Goal: Transaction & Acquisition: Complete application form

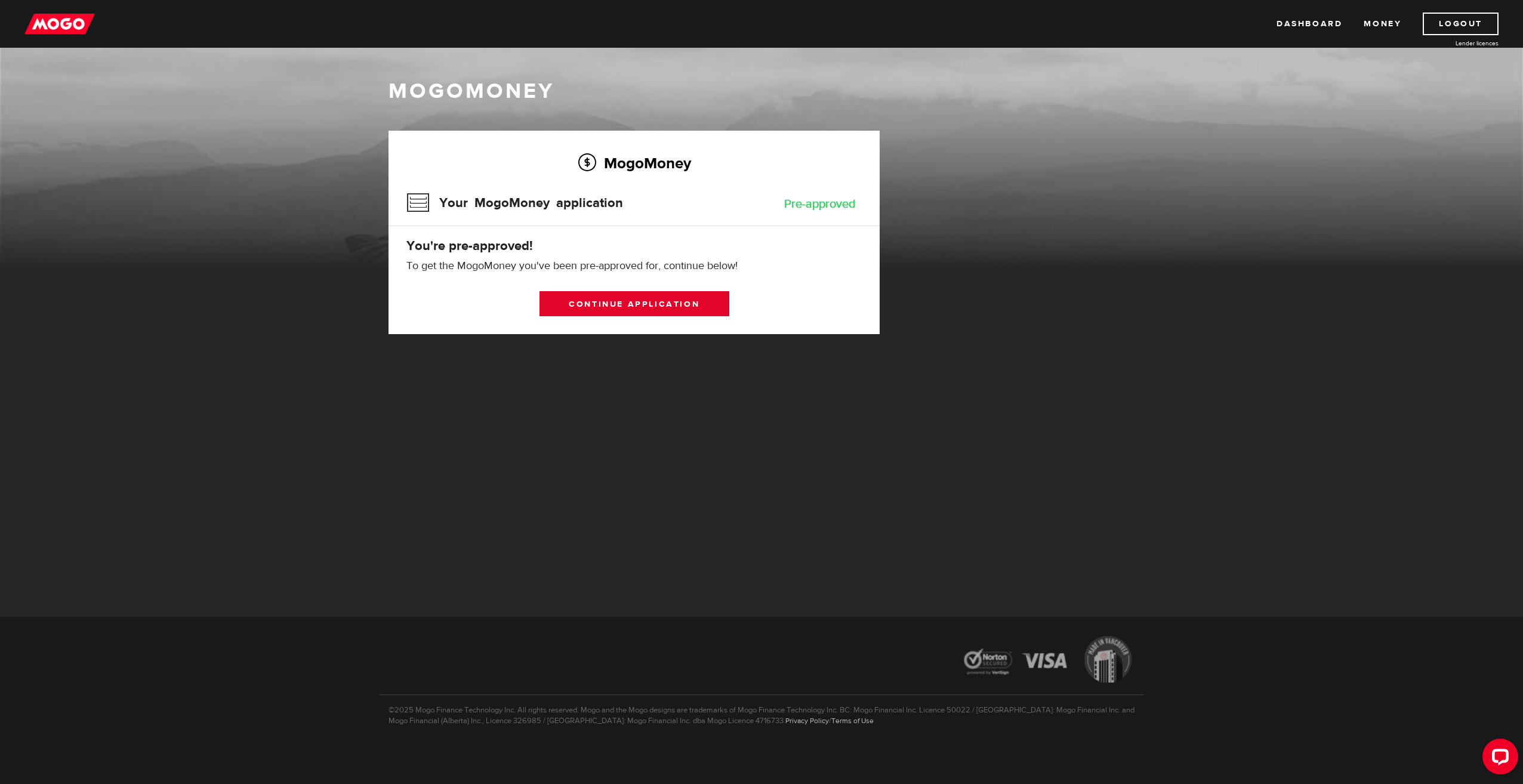
click at [573, 299] on link "Continue application" at bounding box center [635, 304] width 190 height 25
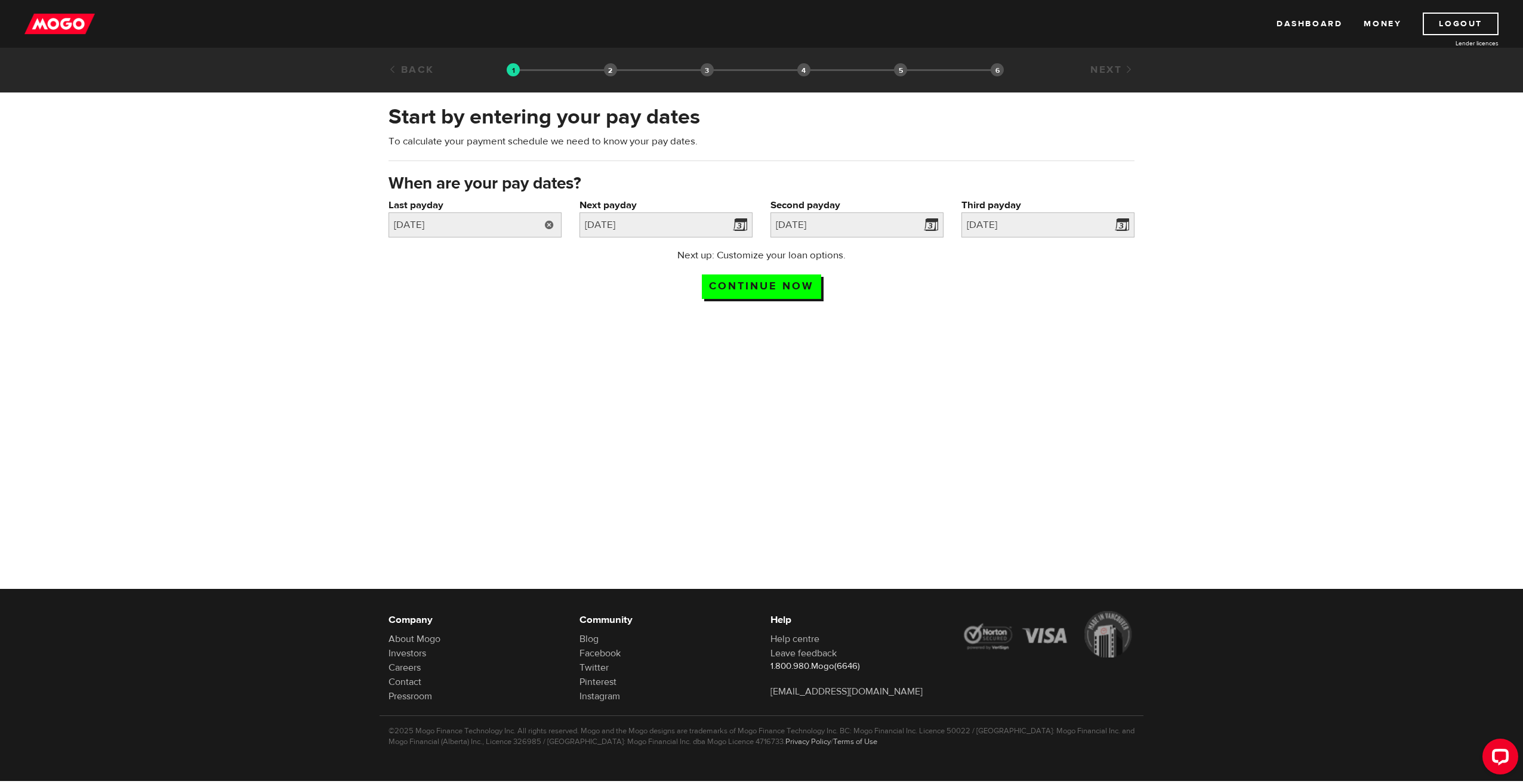
click at [555, 229] on link at bounding box center [549, 225] width 25 height 25
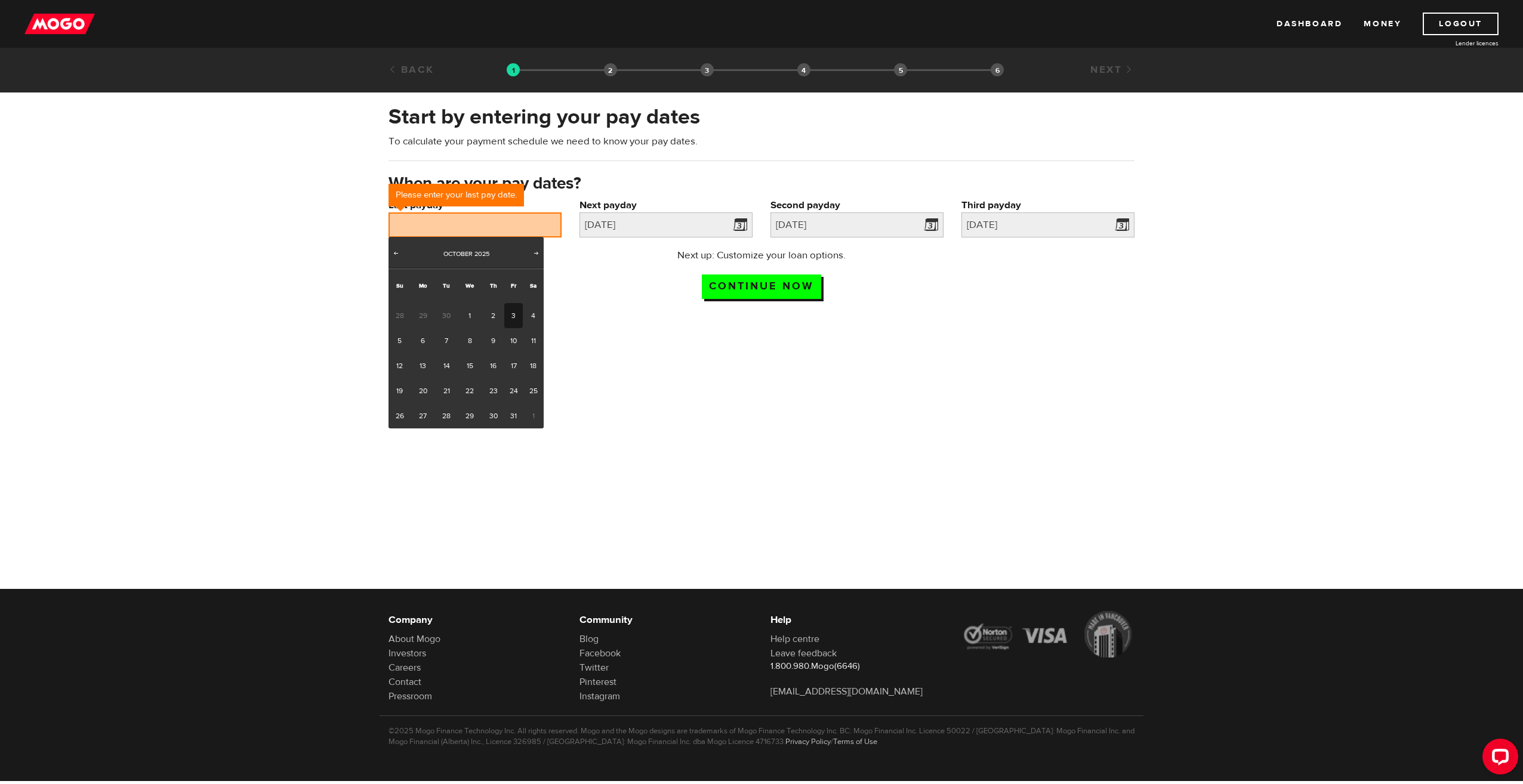
click at [509, 316] on link "3" at bounding box center [513, 316] width 19 height 25
type input "2025/10/03"
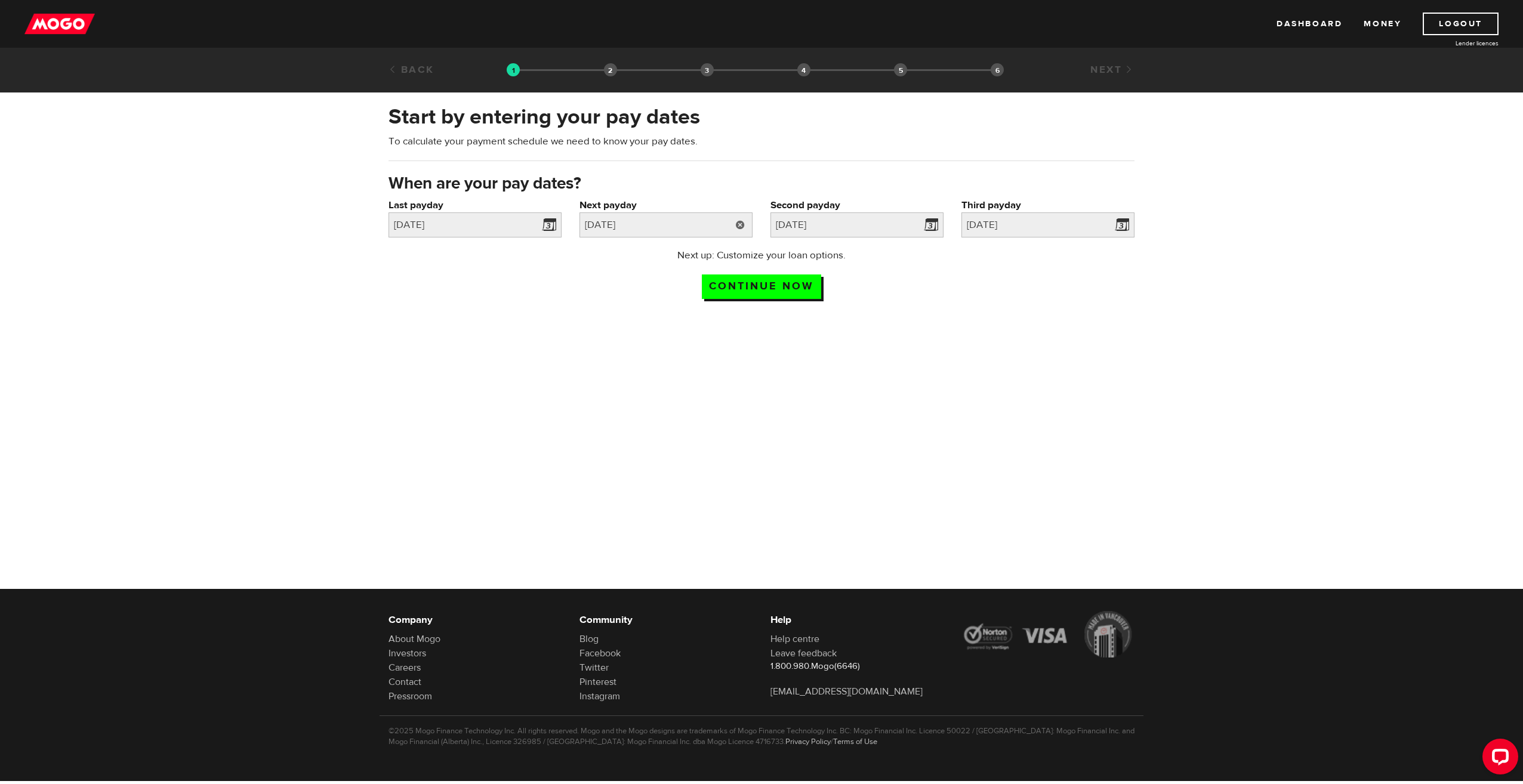
click at [740, 230] on link at bounding box center [740, 225] width 25 height 25
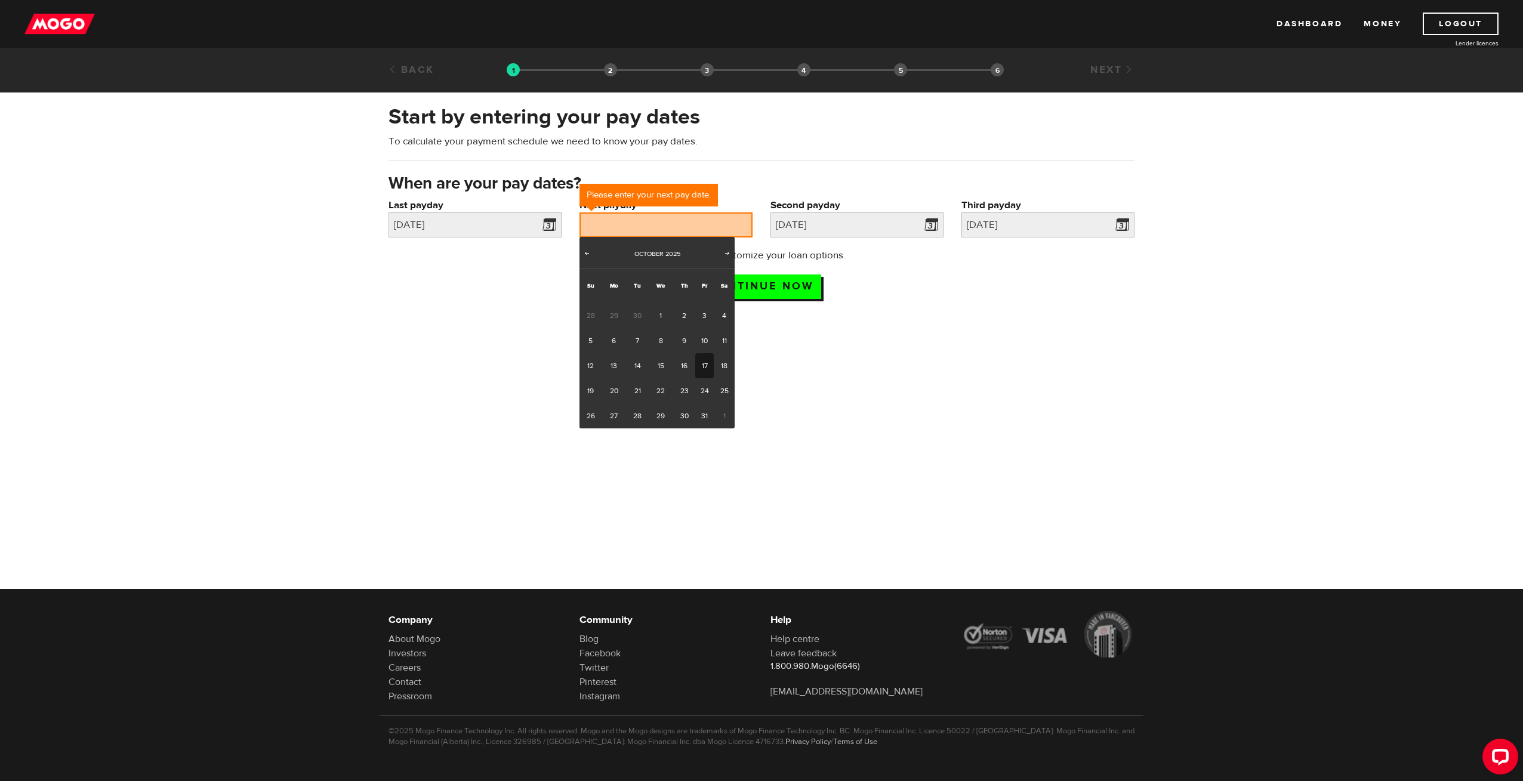
click at [702, 367] on link "17" at bounding box center [704, 366] width 19 height 25
type input "2025/10/17"
type input "2025/10/31"
type input "2025/11/14"
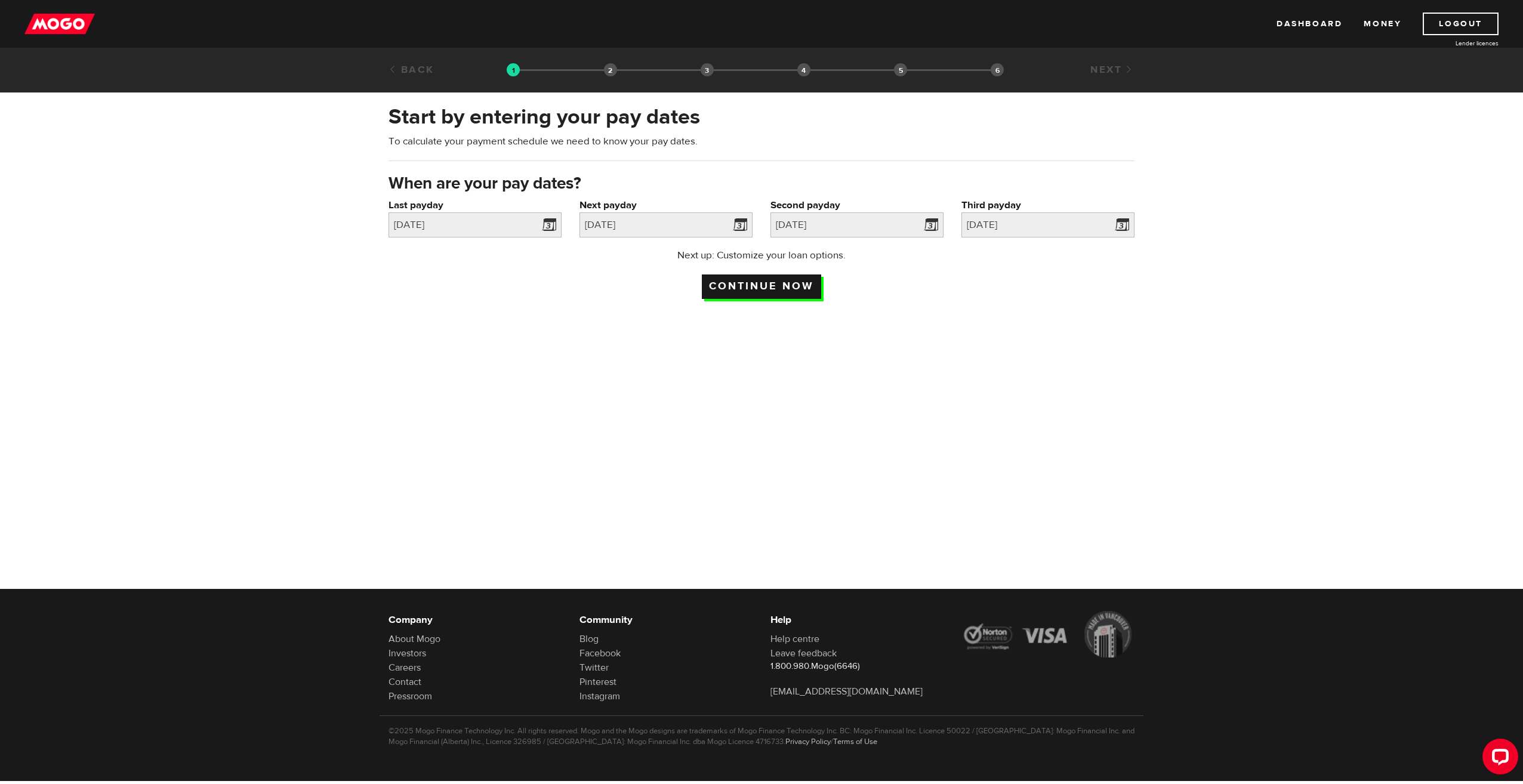
click at [771, 283] on input "Continue now" at bounding box center [761, 287] width 120 height 24
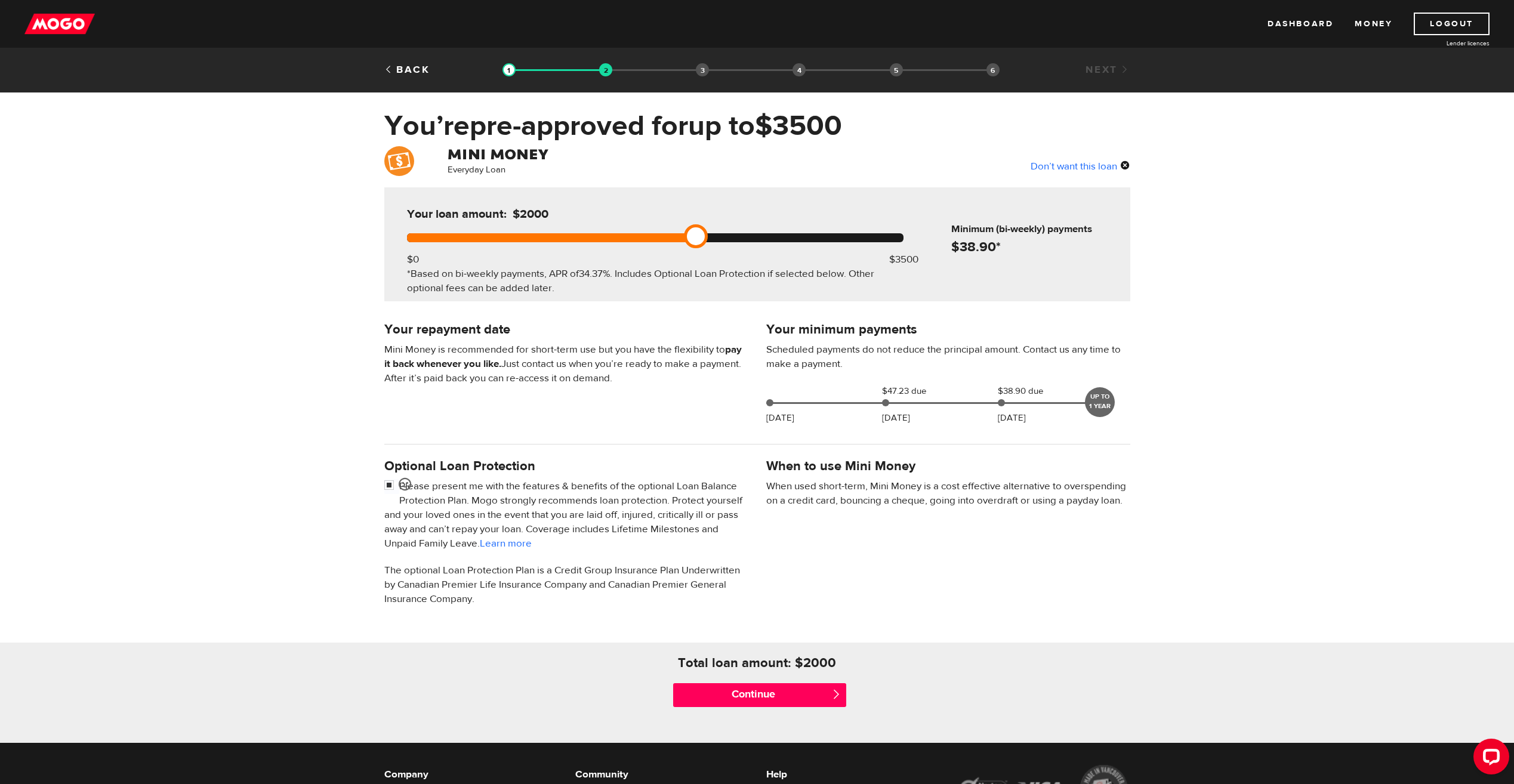
drag, startPoint x: 911, startPoint y: 232, endPoint x: 689, endPoint y: 246, distance: 222.4
click at [689, 246] on div "Your loan amount: $2000 $0 $3500 *Based on bi-weekly payments, APR of 34.37% . …" at bounding box center [655, 244] width 532 height 114
click at [796, 692] on input "Continue" at bounding box center [760, 695] width 173 height 24
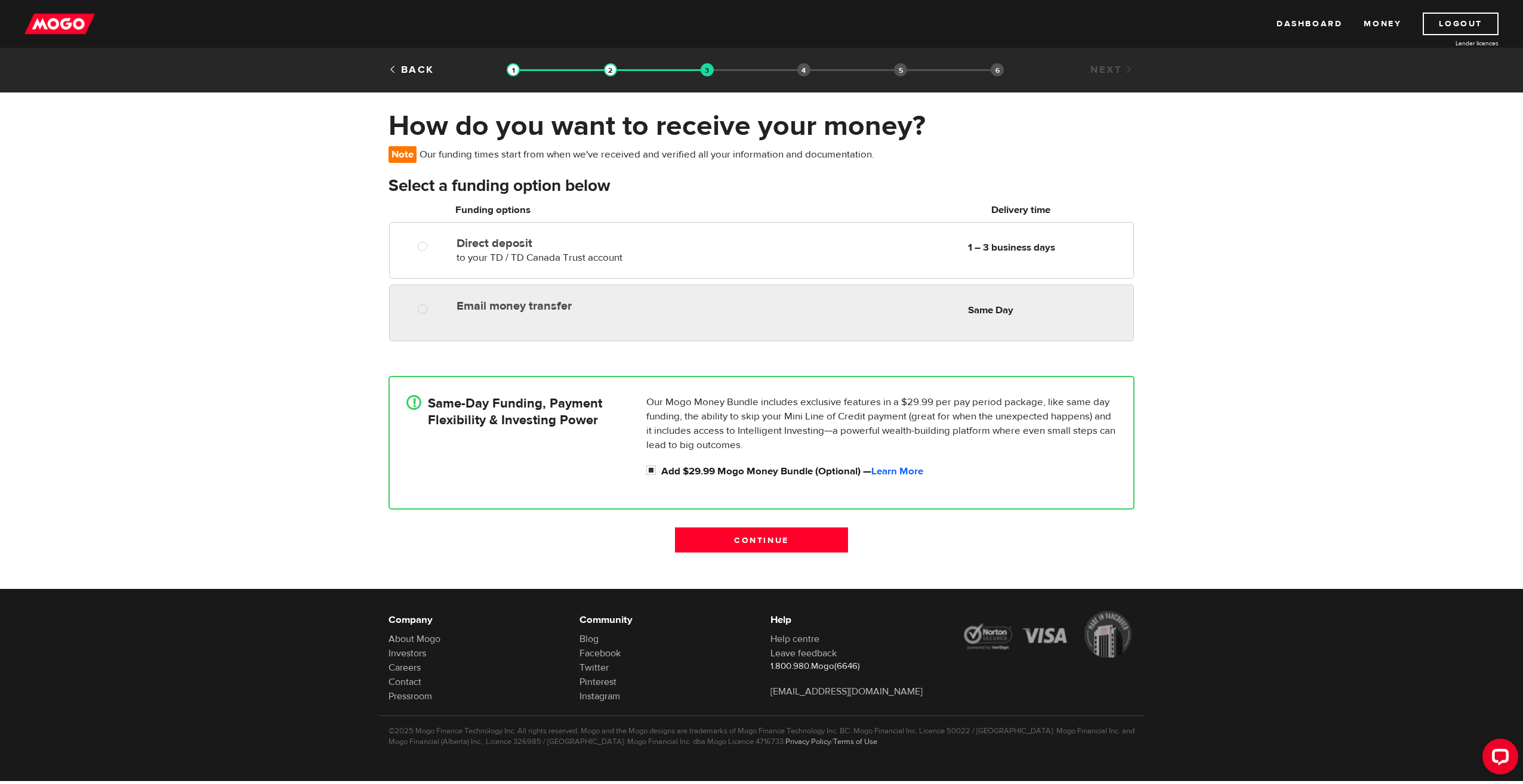
radio input "true"
click at [988, 330] on div "Email money transfer Delivery in Same Day Same Day" at bounding box center [761, 313] width 745 height 56
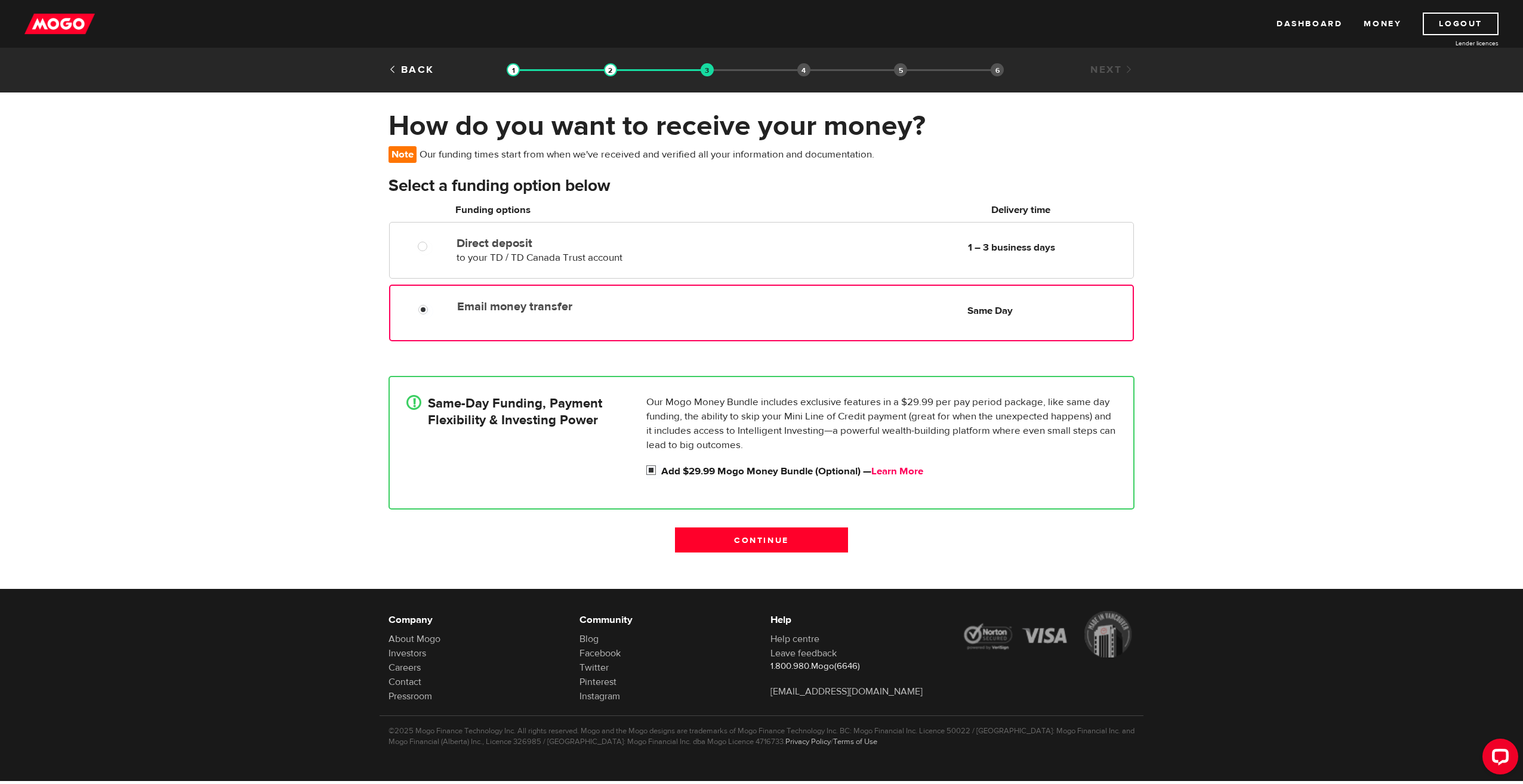
click at [912, 471] on link "Learn More" at bounding box center [898, 471] width 52 height 13
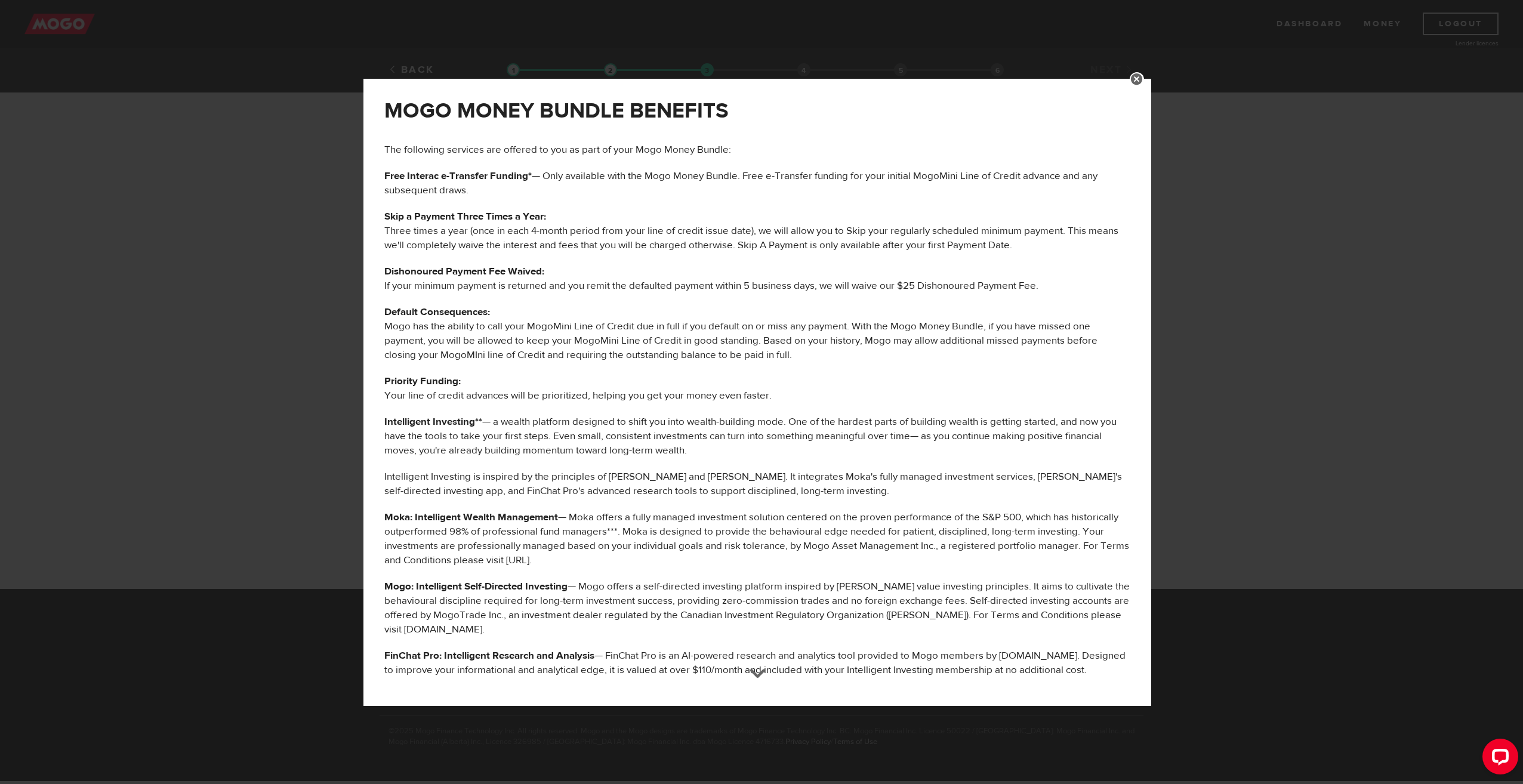
click at [1144, 82] on link at bounding box center [1137, 79] width 14 height 14
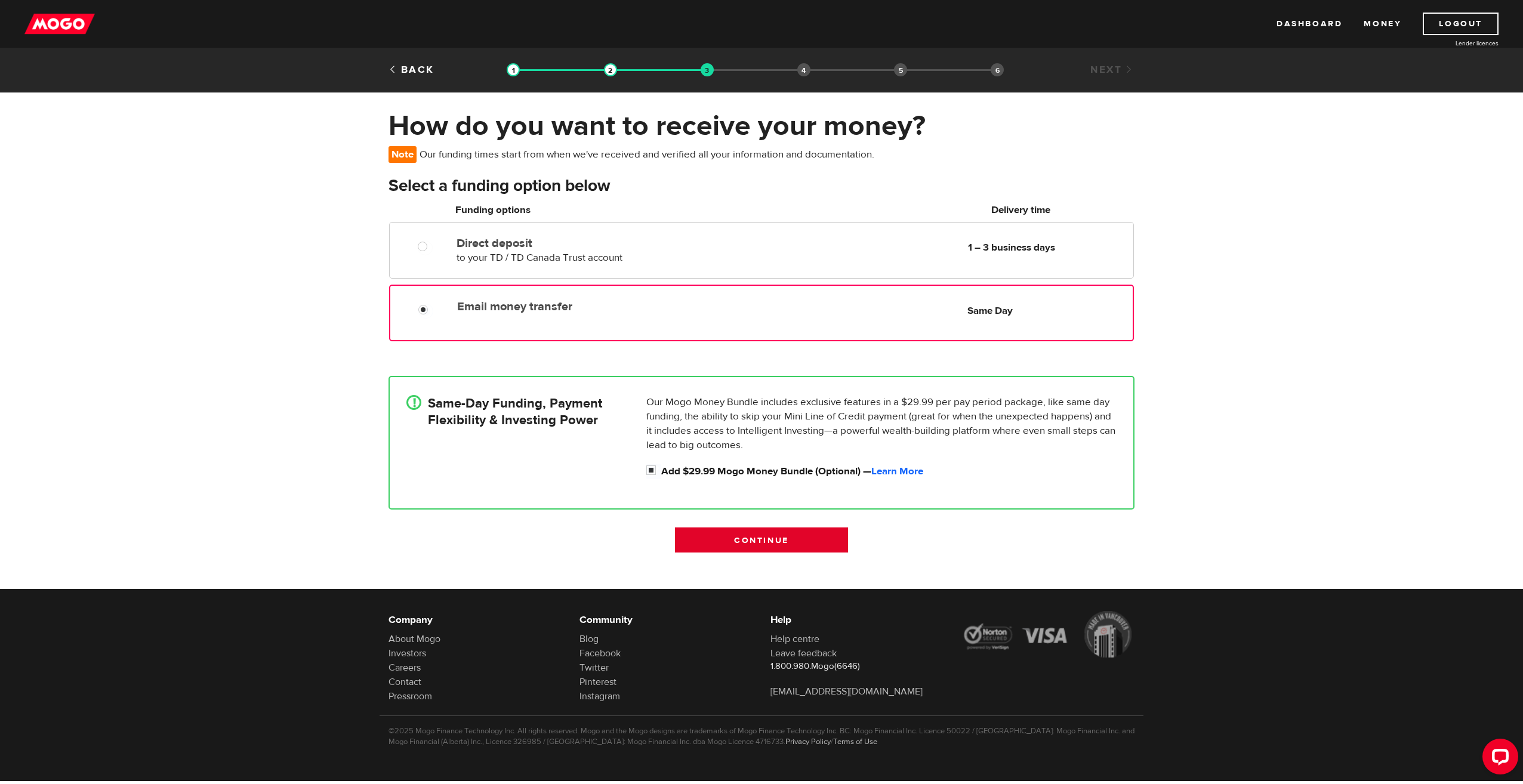
click at [794, 542] on input "Continue" at bounding box center [761, 540] width 173 height 25
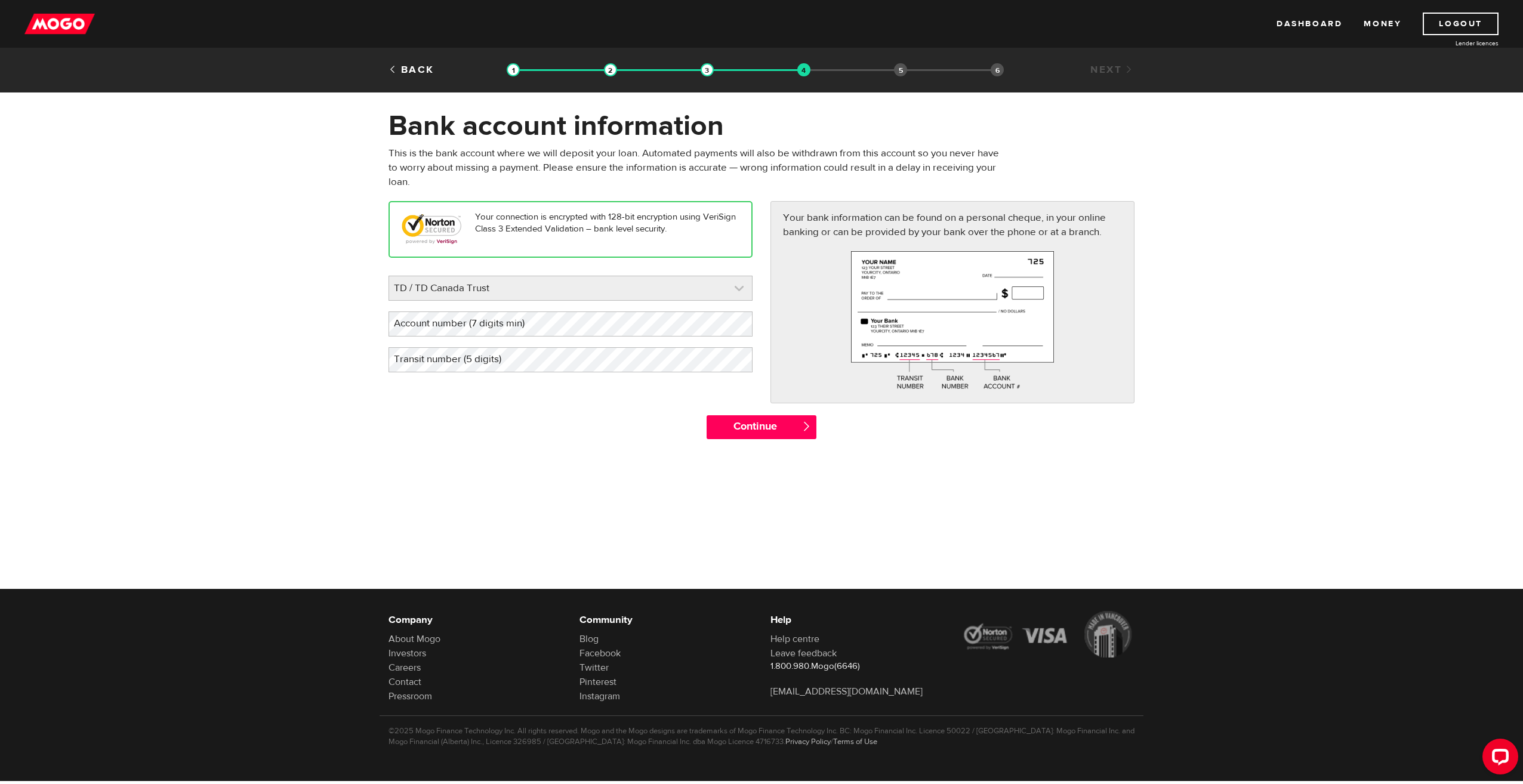
click at [616, 291] on link at bounding box center [570, 288] width 363 height 24
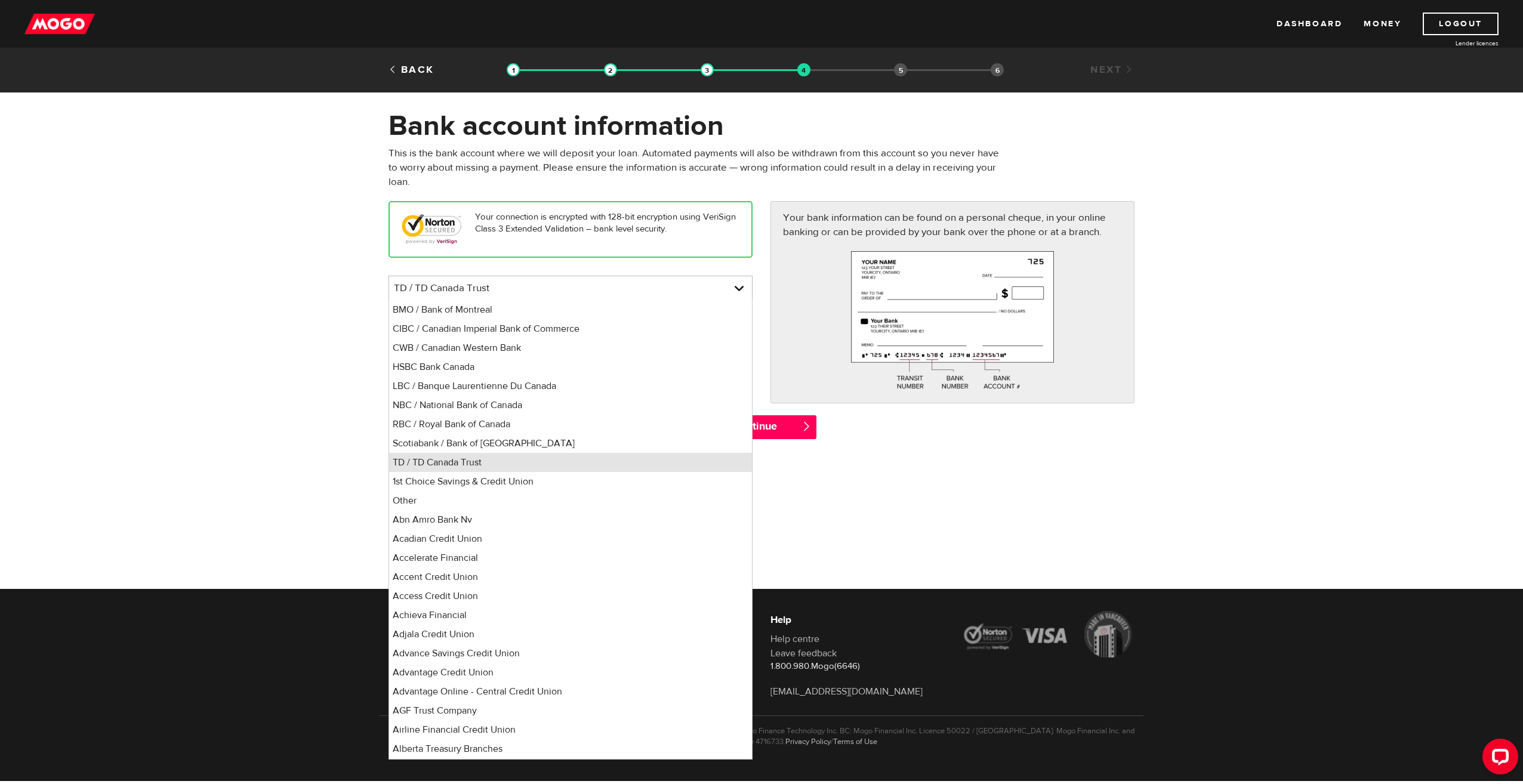
click at [483, 461] on li "TD / TD Canada Trust" at bounding box center [570, 463] width 363 height 19
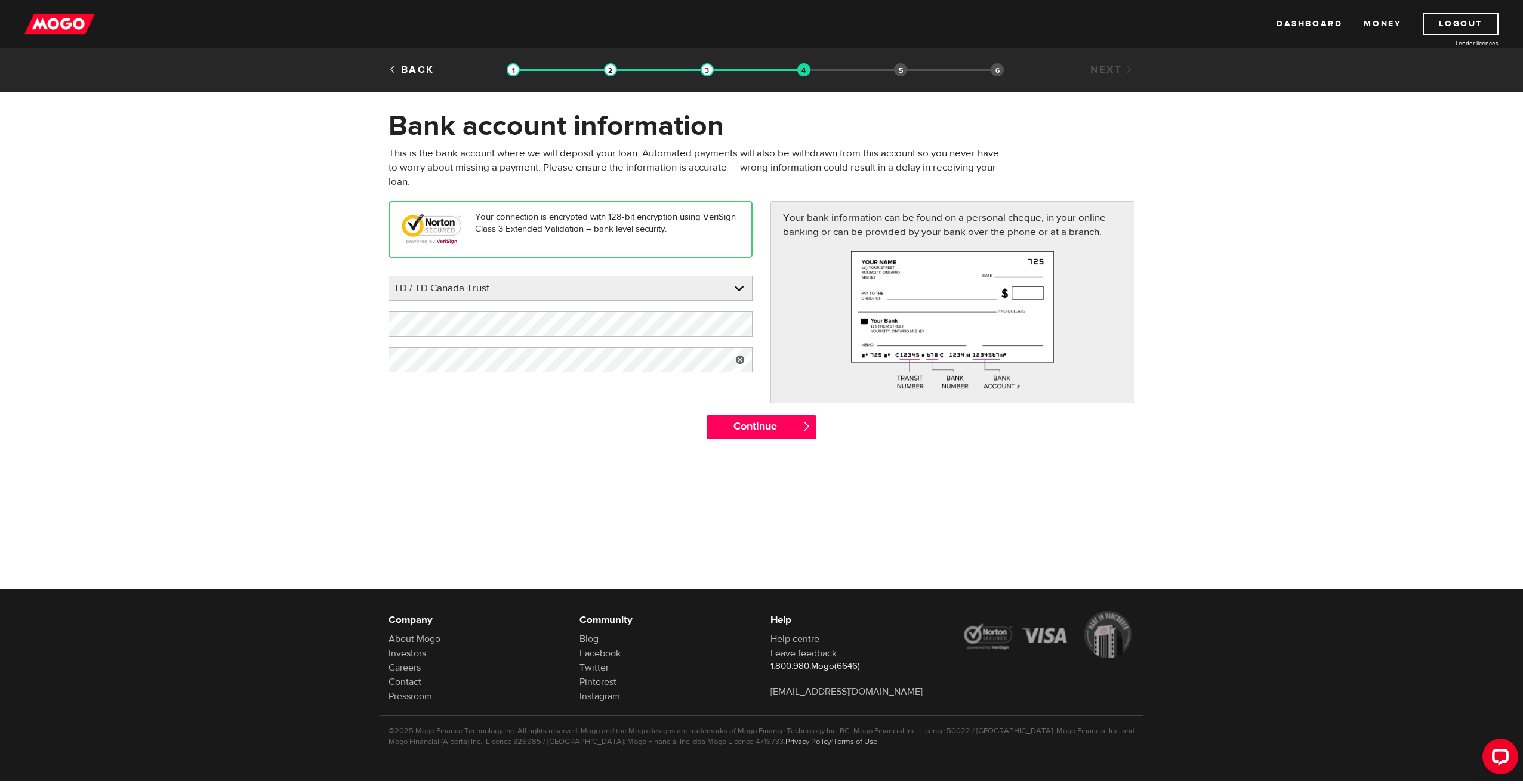
click at [790, 441] on div "Continue " at bounding box center [761, 433] width 127 height 36
click at [787, 425] on input "Continue" at bounding box center [761, 427] width 109 height 24
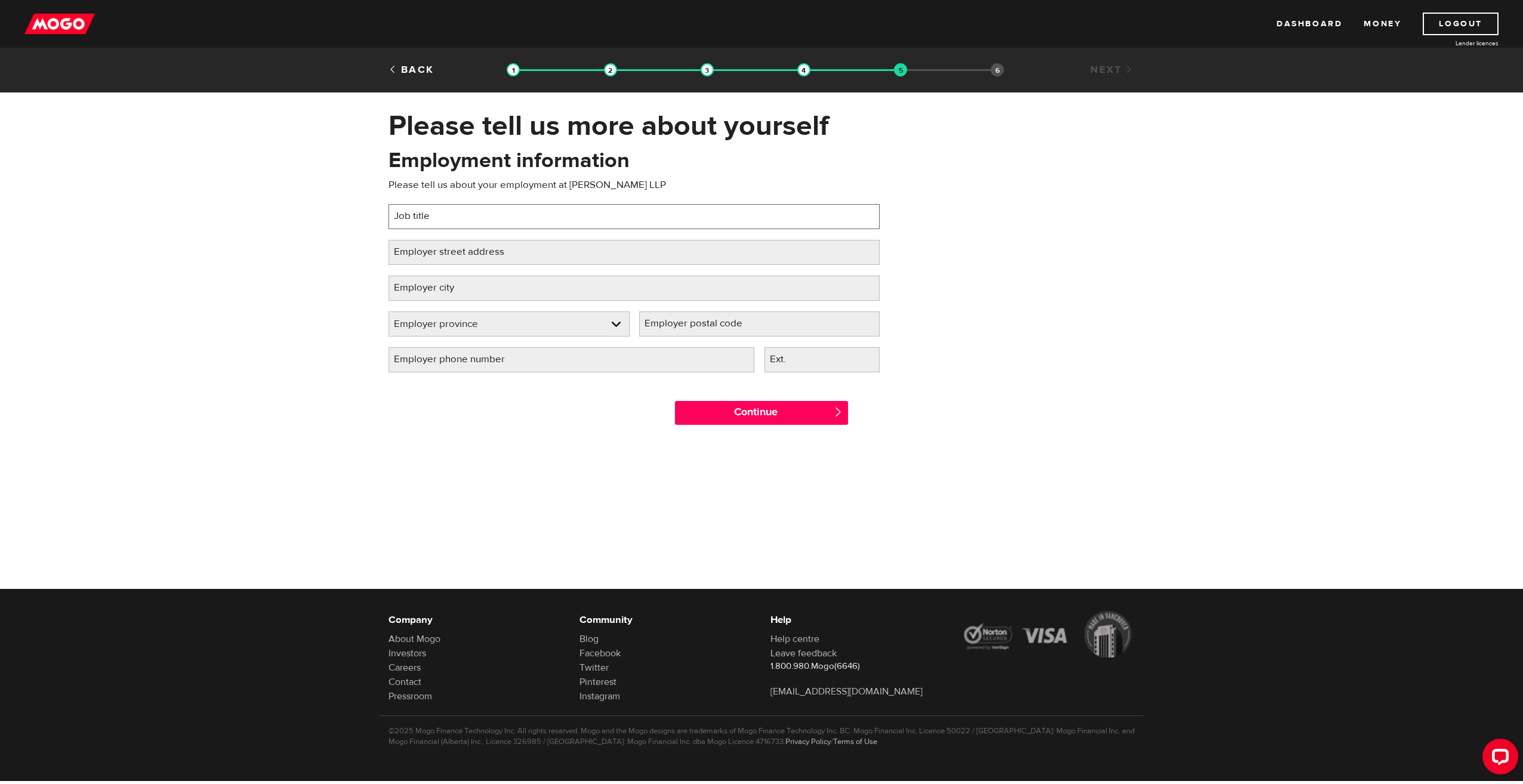
click at [467, 215] on input "Job title" at bounding box center [634, 217] width 492 height 25
type input "Legal Assistant"
type input "9707-102 Street"
click at [263, 426] on div "Please tell us more about yourself Oops! Please review the areas highlighted be…" at bounding box center [761, 272] width 1523 height 328
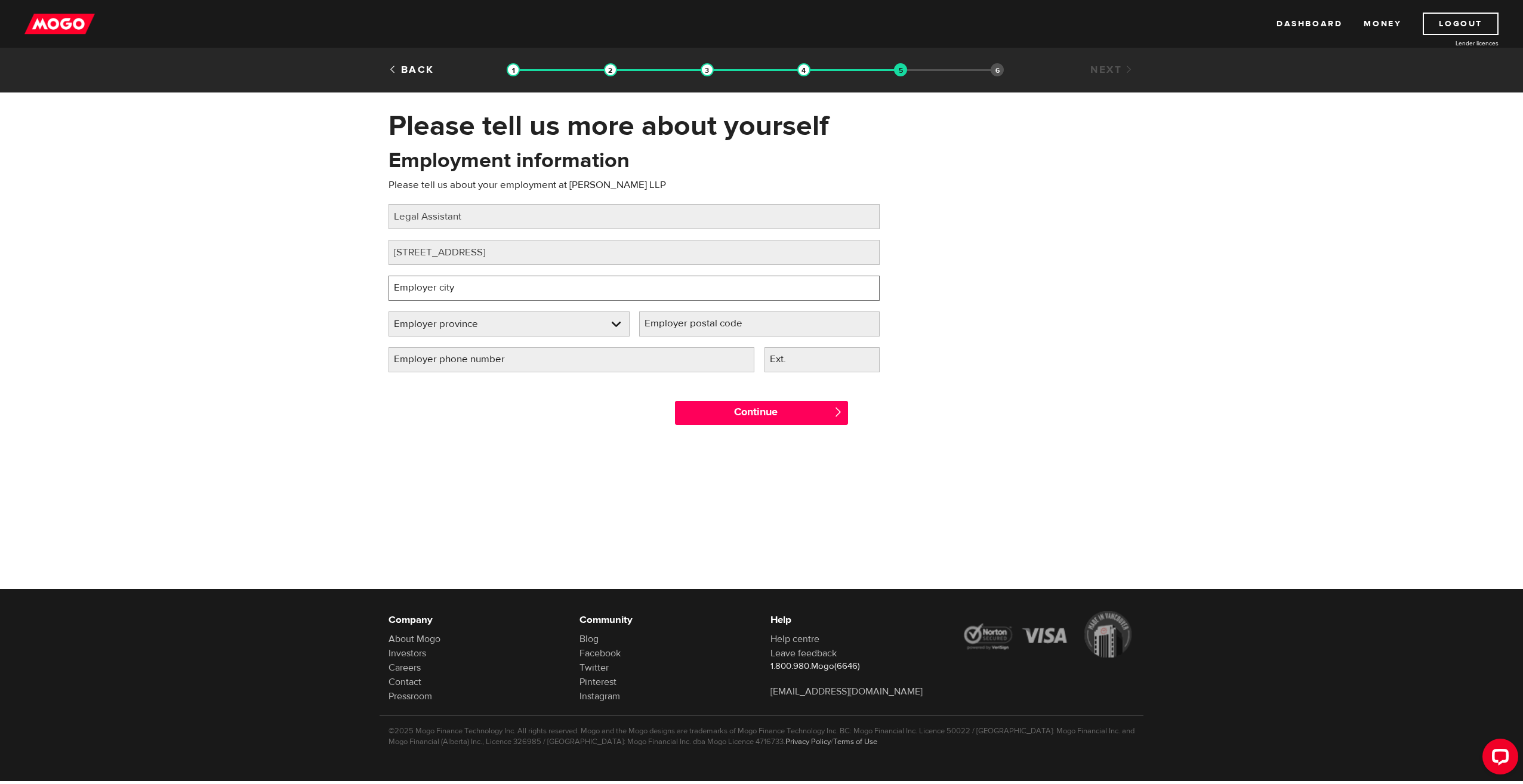
click at [518, 291] on input "Employer city" at bounding box center [634, 288] width 492 height 25
type input "Edmonton"
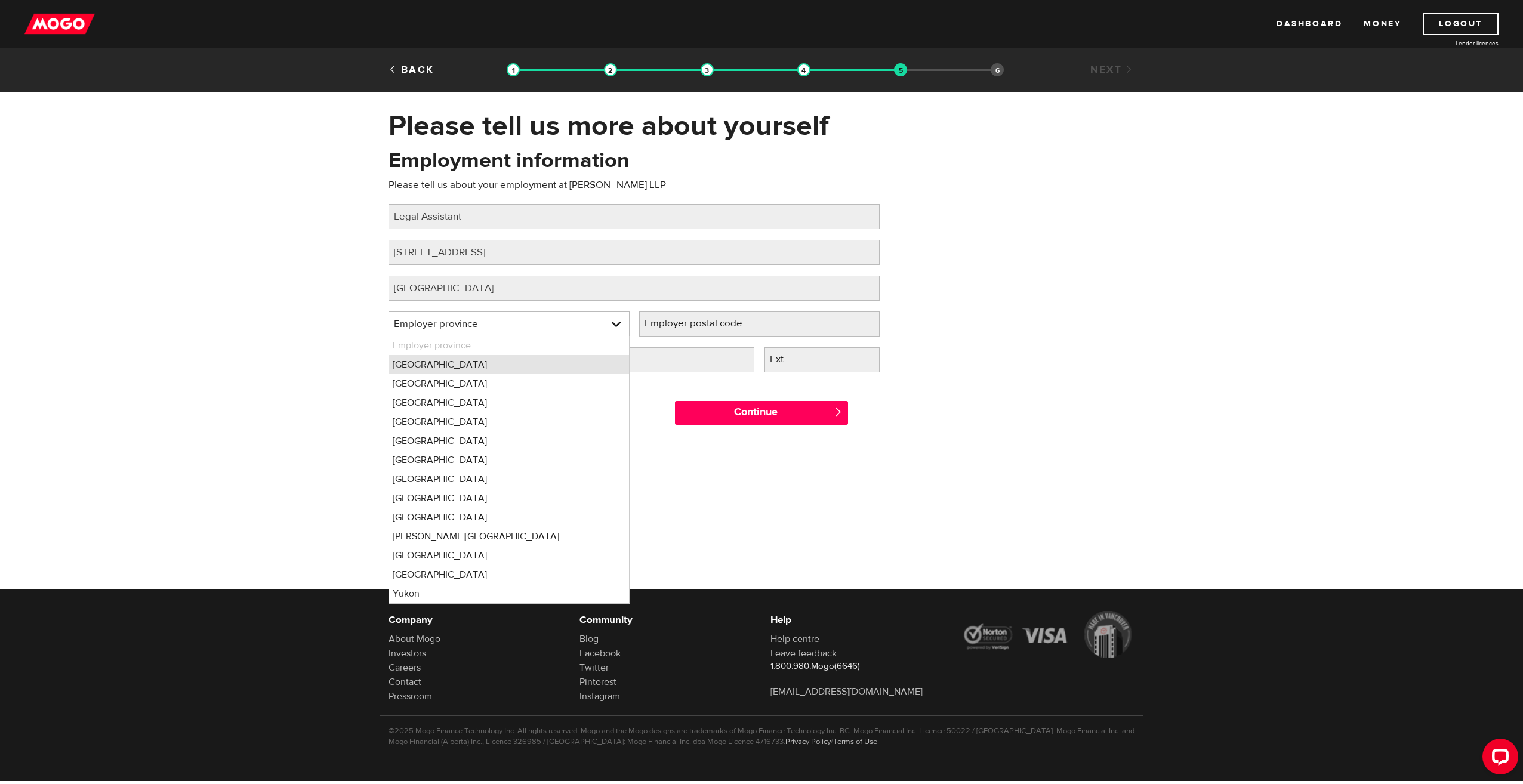
click at [479, 370] on li "Alberta" at bounding box center [509, 365] width 240 height 19
select select "AB"
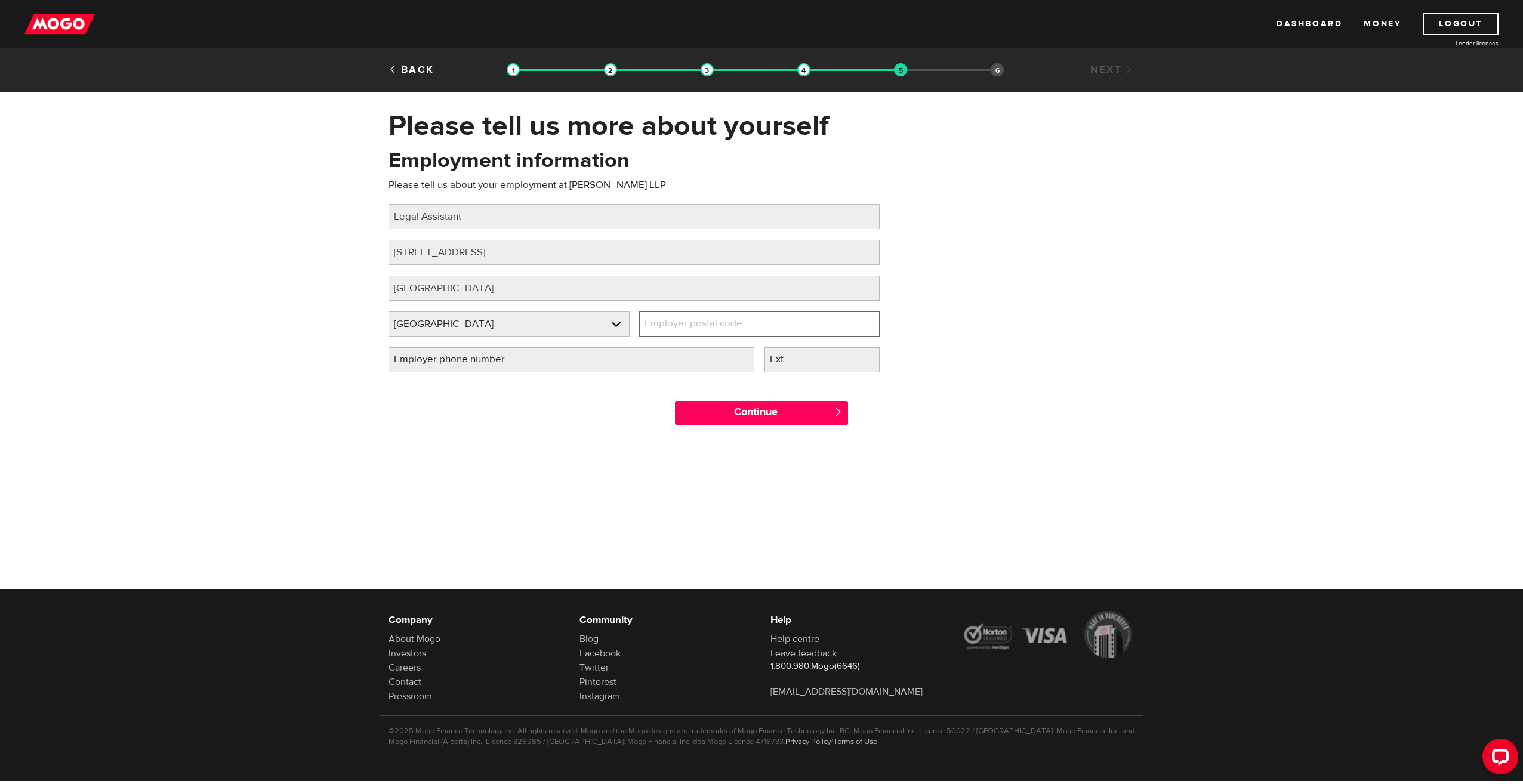
click at [799, 321] on input "Employer postal code" at bounding box center [760, 324] width 241 height 25
type input "T5K2T4"
click at [444, 364] on label "Employer phone number" at bounding box center [459, 359] width 141 height 24
click at [444, 364] on input "Employer phone number" at bounding box center [571, 360] width 366 height 25
type input "(780) 423-2643"
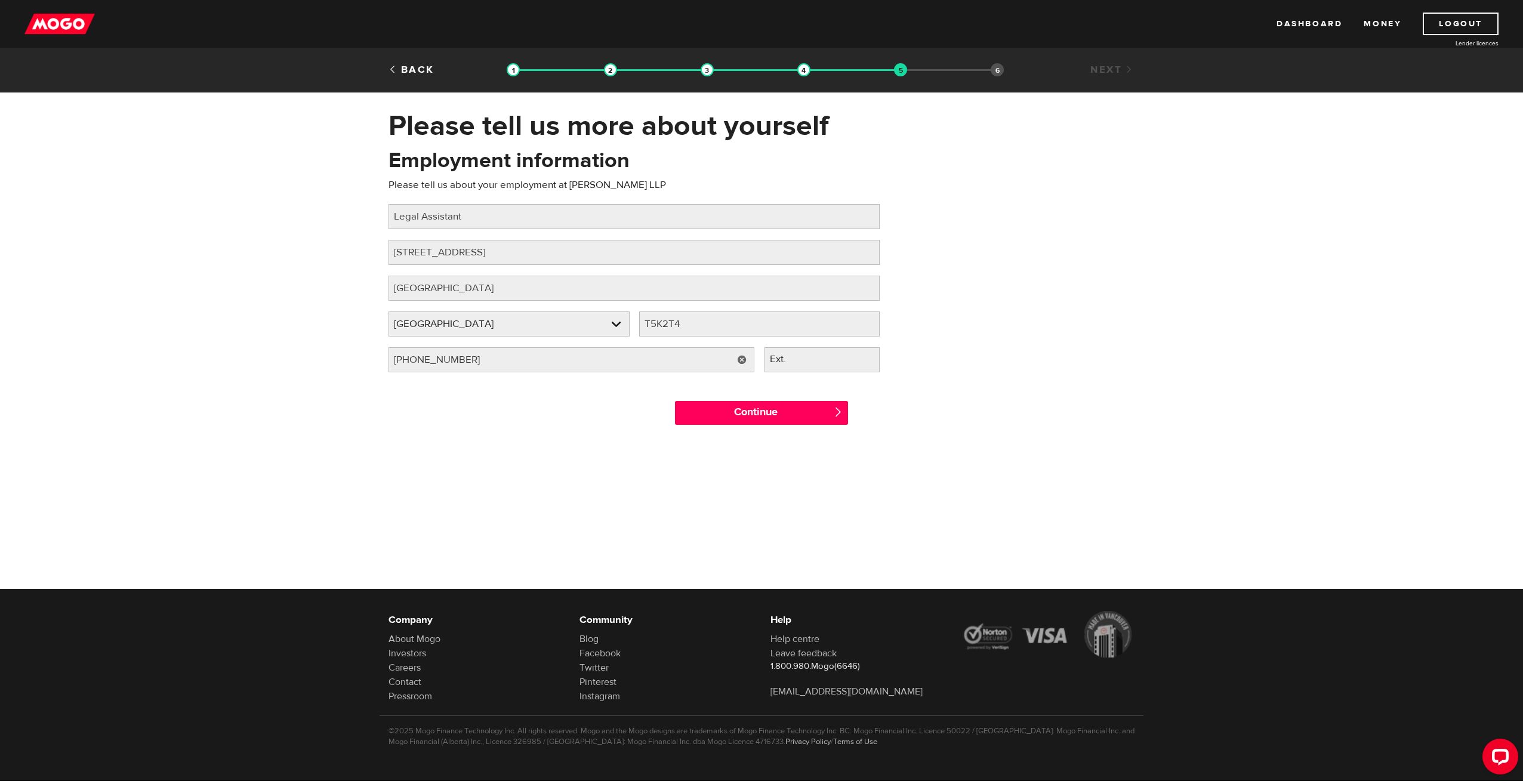
click at [837, 409] on span "" at bounding box center [838, 412] width 10 height 10
click at [754, 415] on input "Continue" at bounding box center [761, 413] width 173 height 24
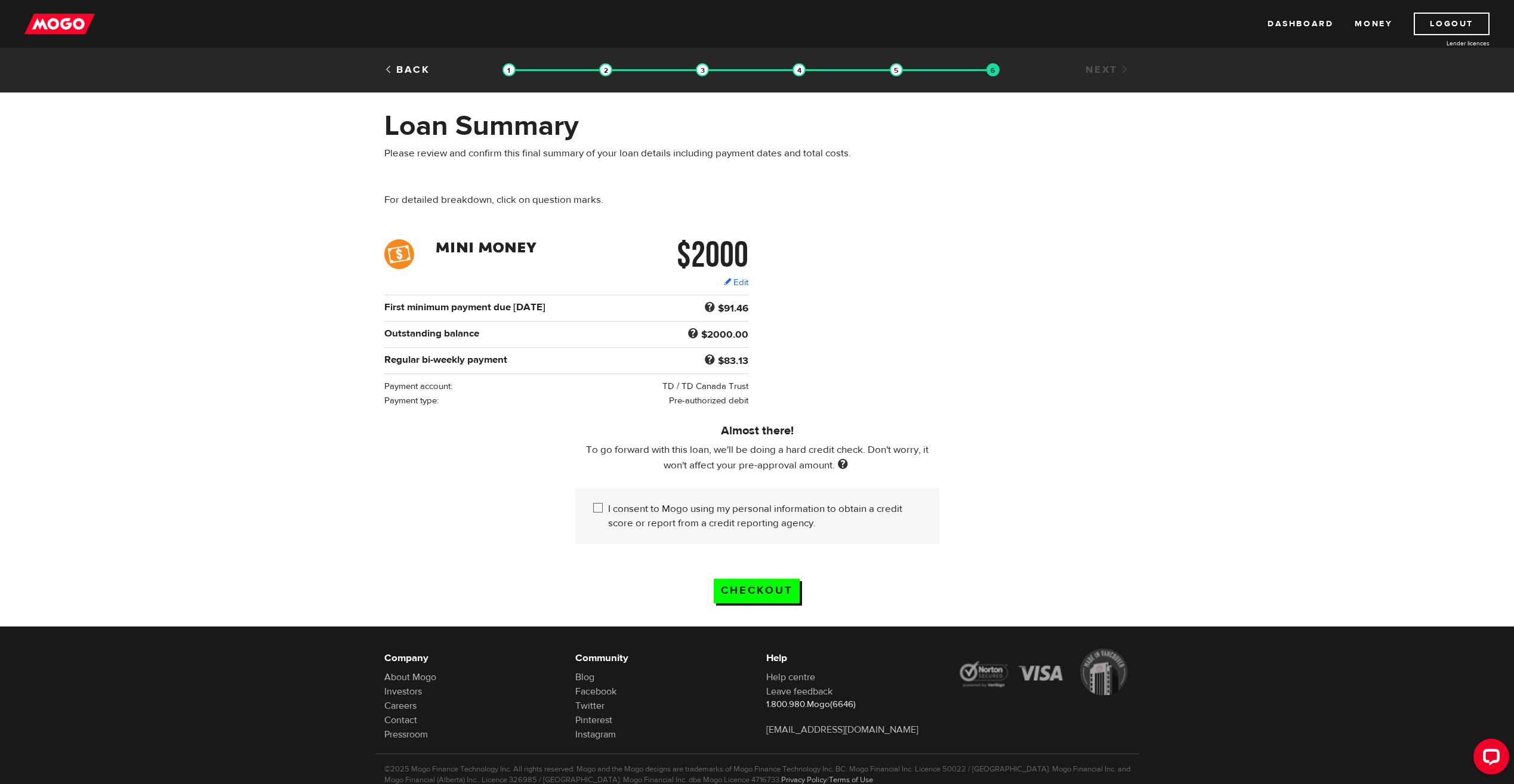
click at [594, 507] on input "I consent to Mogo using my personal information to obtain a credit score or rep…" at bounding box center [601, 509] width 15 height 15
checkbox input "true"
click at [781, 592] on input "Checkout" at bounding box center [757, 591] width 86 height 24
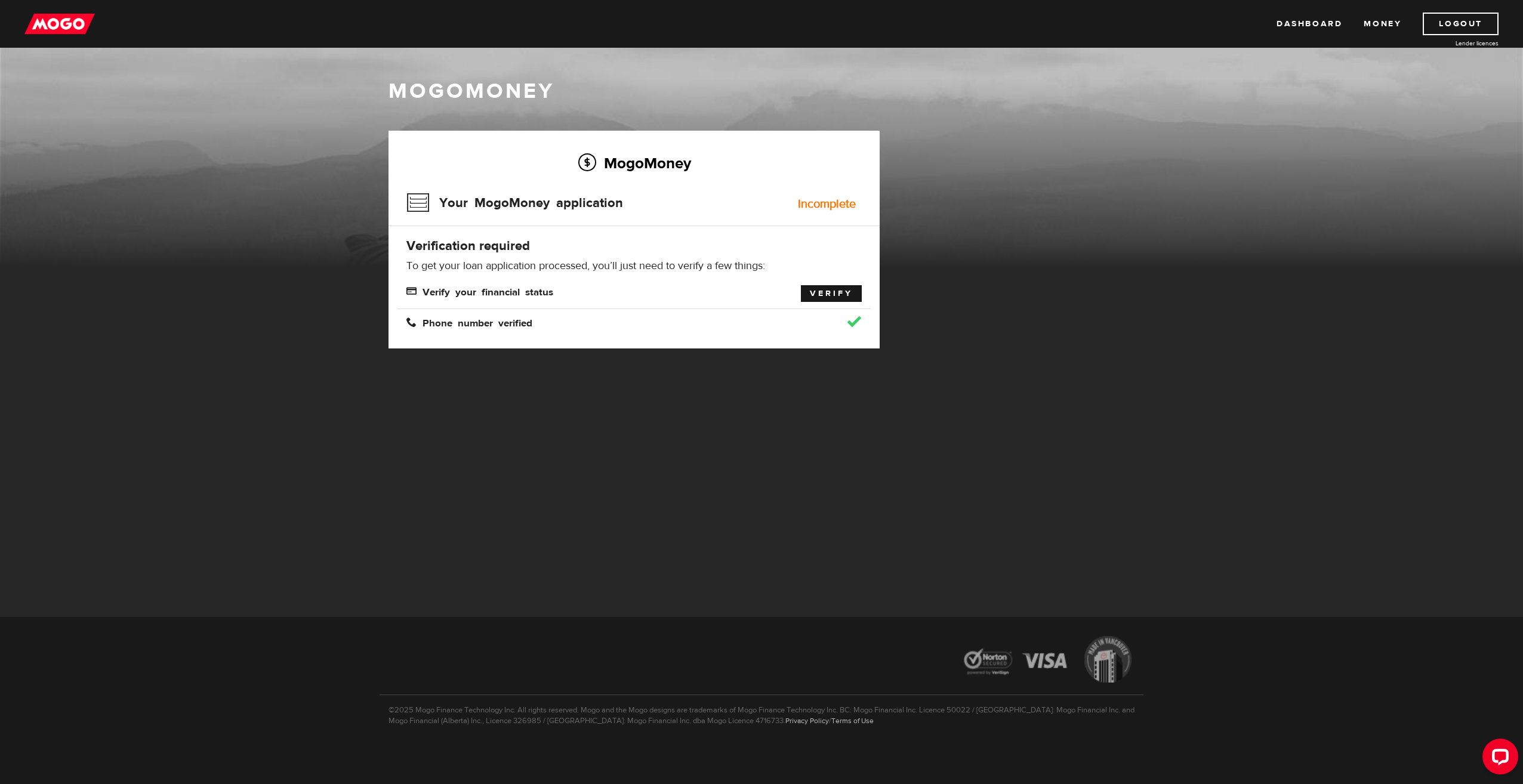
click at [818, 295] on link "Verify" at bounding box center [832, 293] width 61 height 17
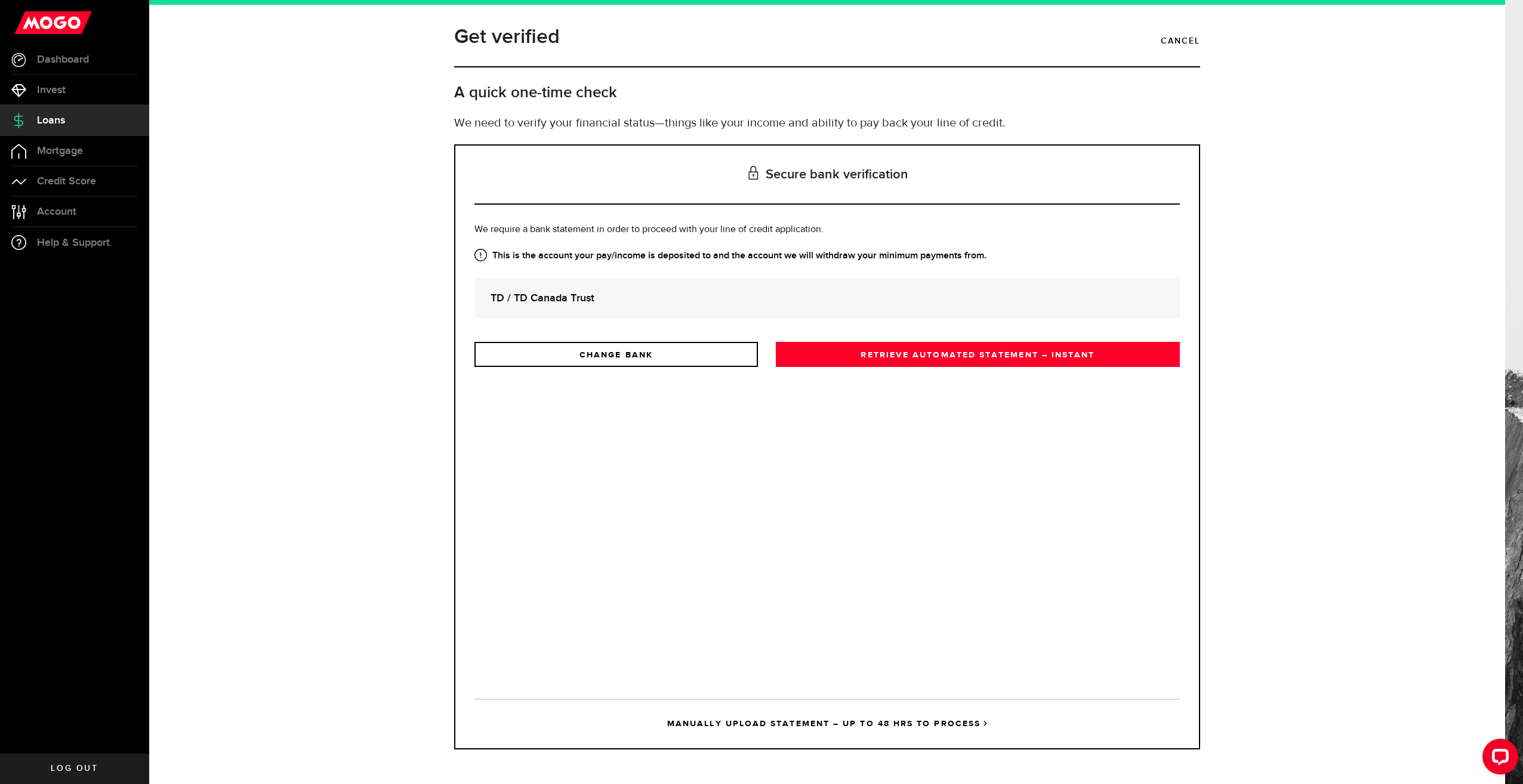
click at [561, 298] on strong "TD / TD Canada Trust" at bounding box center [827, 298] width 674 height 16
click at [1005, 360] on link "RETRIEVE AUTOMATED STATEMENT – INSTANT" at bounding box center [978, 355] width 404 height 25
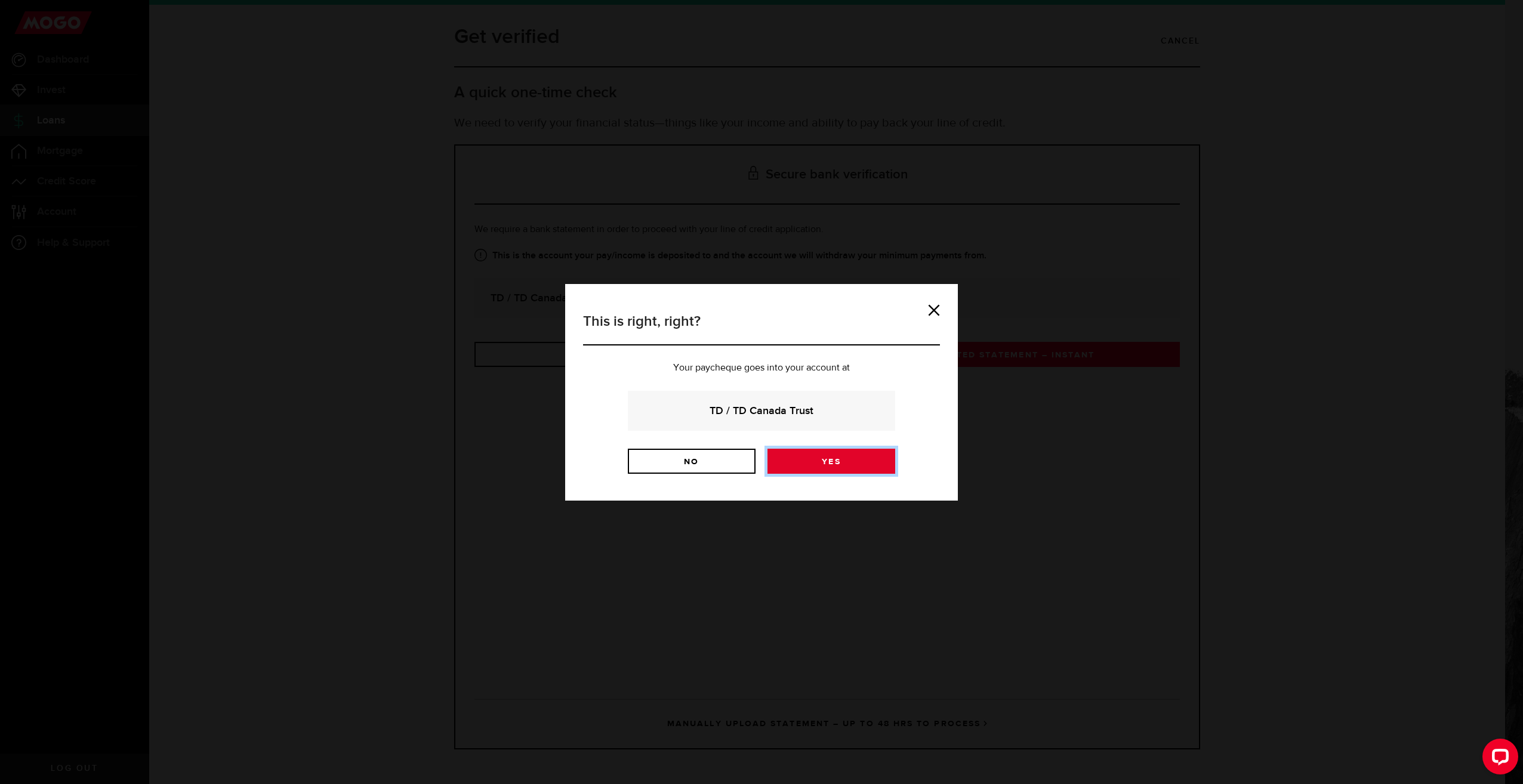
click at [841, 455] on link "Yes" at bounding box center [832, 461] width 128 height 25
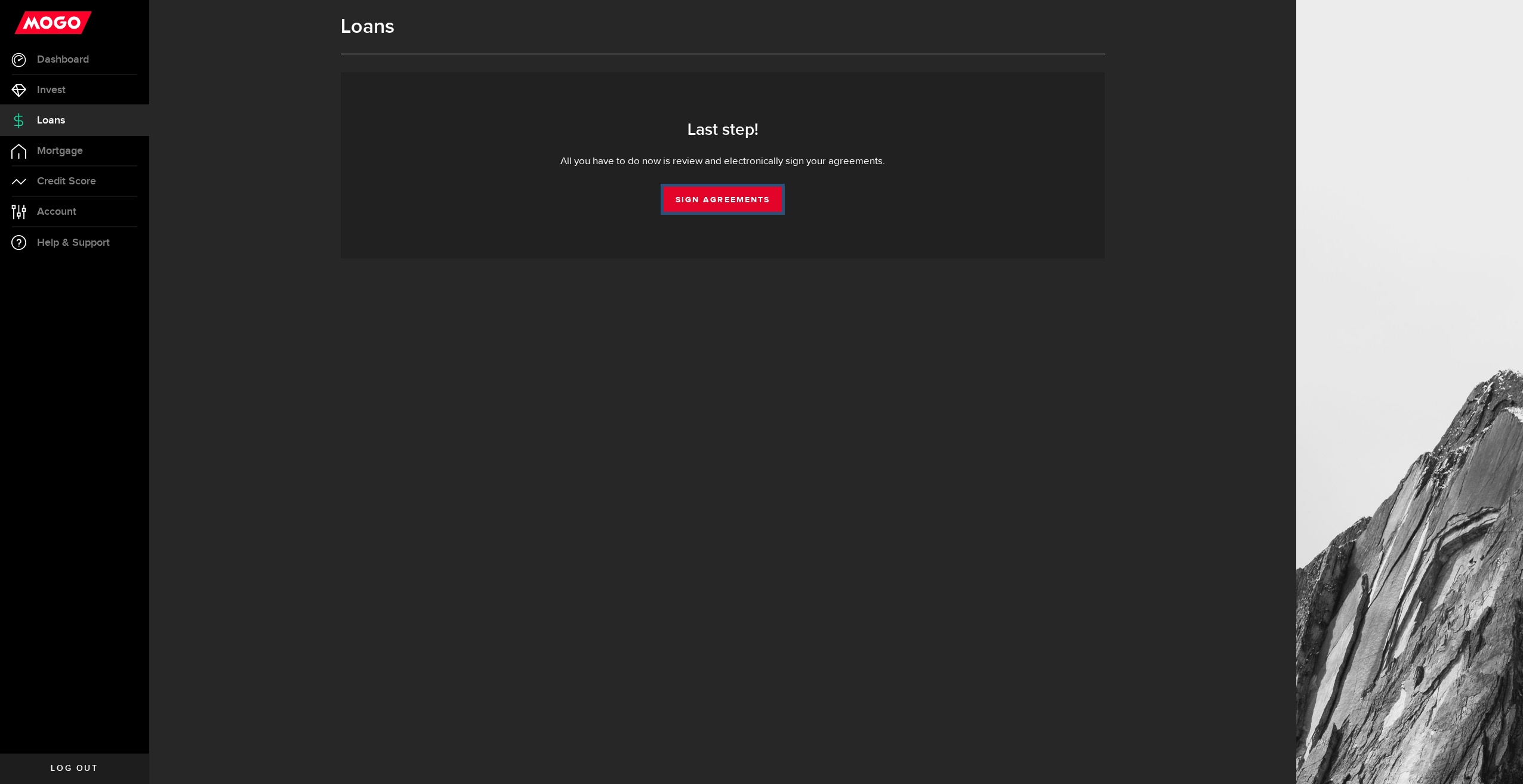
click at [723, 204] on link "Sign Agreements" at bounding box center [723, 200] width 118 height 25
